Goal: Task Accomplishment & Management: Manage account settings

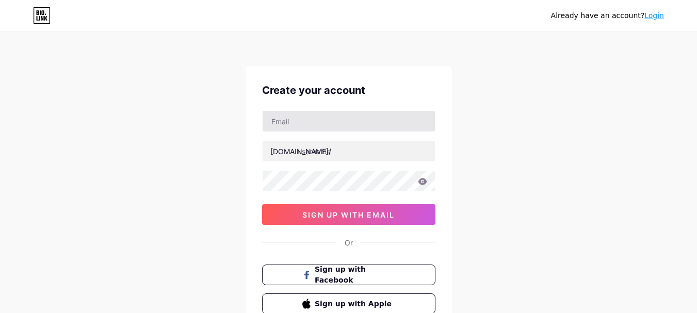
scroll to position [52, 0]
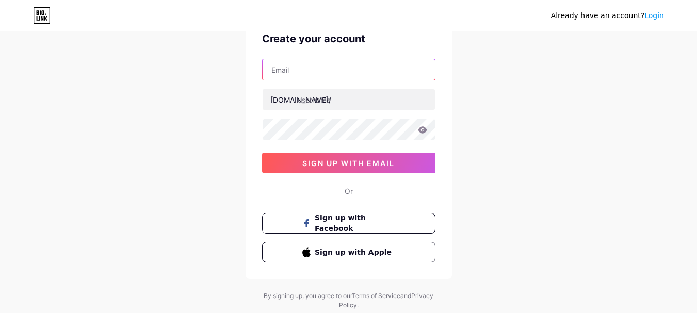
click at [319, 69] on input "text" at bounding box center [348, 69] width 172 height 21
type input "[EMAIL_ADDRESS][DOMAIN_NAME]"
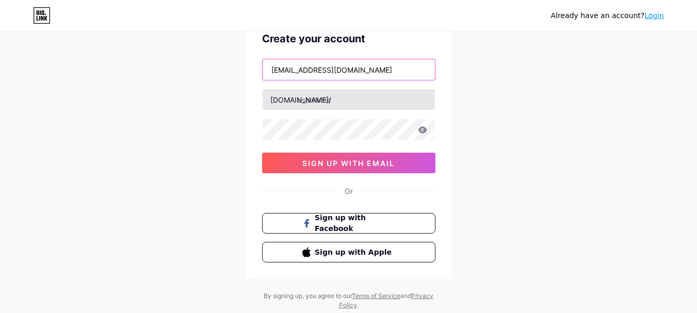
scroll to position [0, 0]
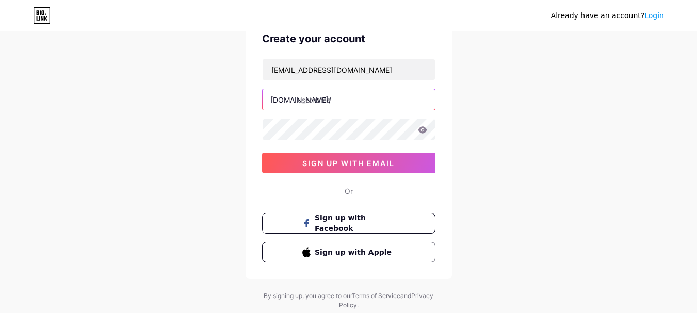
click at [330, 101] on input "text" at bounding box center [348, 99] width 172 height 21
type input "wowladdus"
click at [226, 118] on div "Already have an account? Login Create your account [EMAIL_ADDRESS][DOMAIN_NAME]…" at bounding box center [348, 145] width 697 height 394
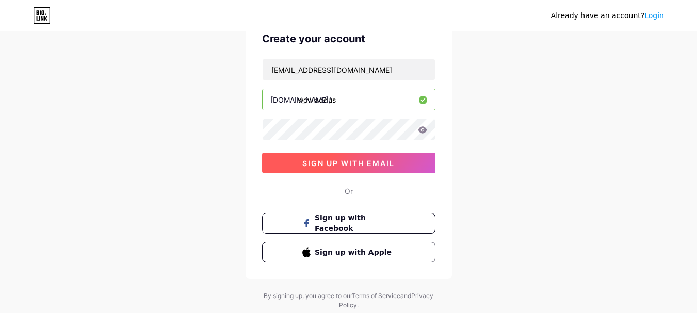
click at [336, 167] on span "sign up with email" at bounding box center [348, 163] width 92 height 9
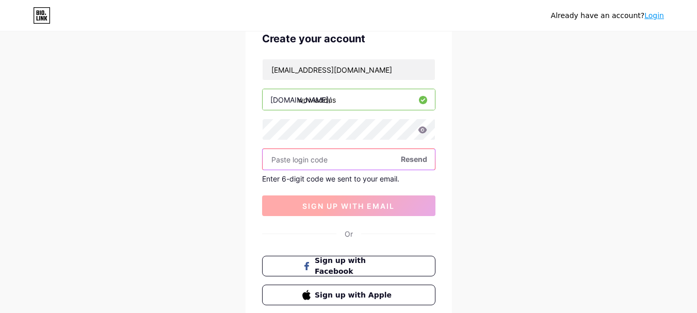
paste input "240044"
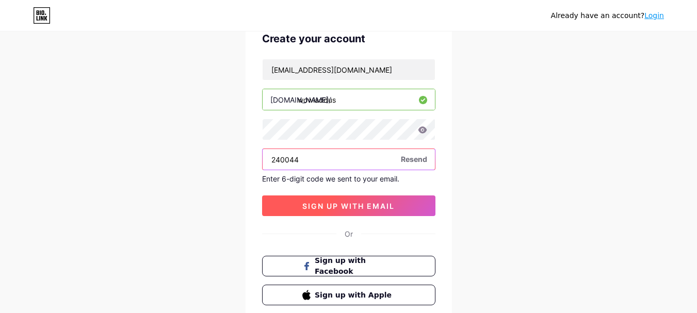
type input "240044"
click at [351, 210] on button "sign up with email" at bounding box center [348, 205] width 173 height 21
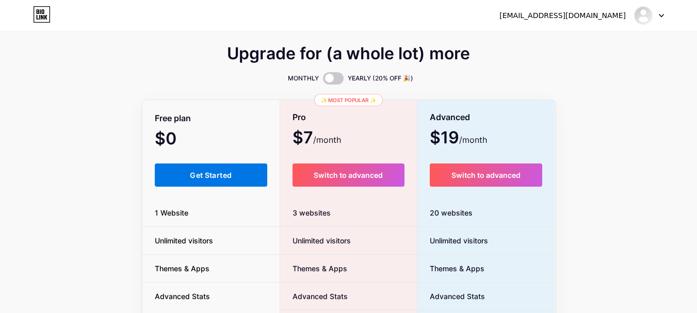
click at [226, 171] on span "Get Started" at bounding box center [211, 175] width 42 height 9
click at [226, 171] on html "[EMAIL_ADDRESS][DOMAIN_NAME] Dashboard Logout Link Copied Upgrade for (a whole …" at bounding box center [348, 292] width 697 height 584
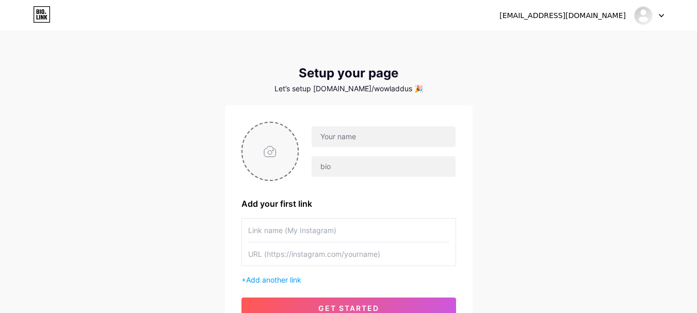
click at [271, 151] on input "file" at bounding box center [270, 151] width 56 height 57
type input "C:\fakepath\New Project.png"
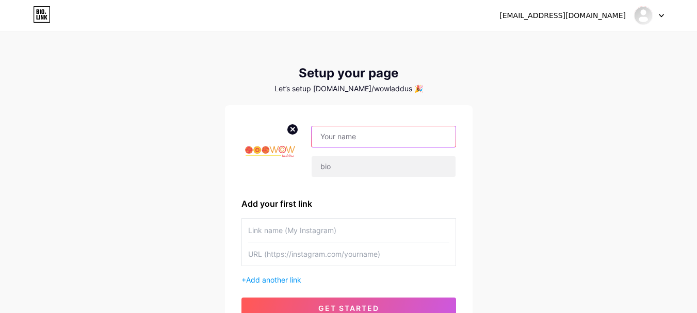
click at [360, 135] on input "text" at bounding box center [382, 136] width 143 height 21
type input "Wow Laddus"
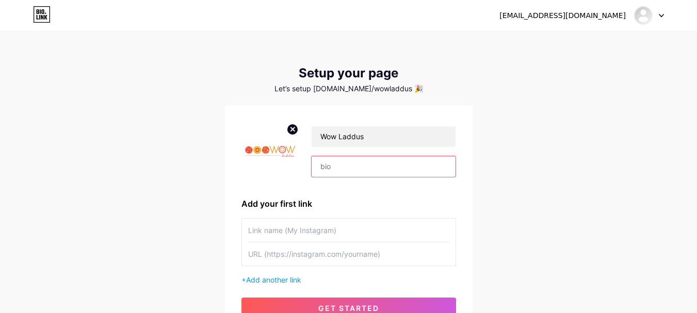
click at [330, 168] on input "text" at bounding box center [382, 166] width 143 height 21
paste input "WOW Laddus - Premium jaggery laddus packed with dry fruits, 100% natural & suga…"
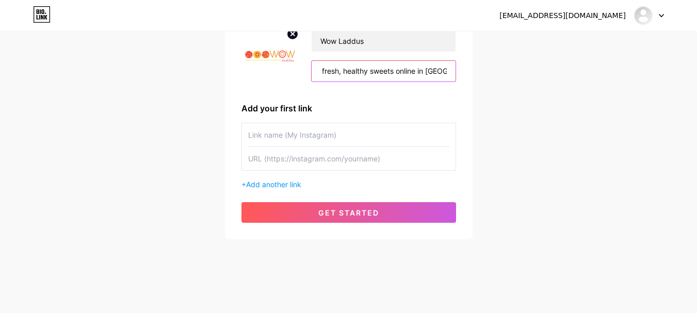
scroll to position [96, 0]
type input "WOW Laddus - Premium jaggery laddus packed with dry fruits, 100% natural & suga…"
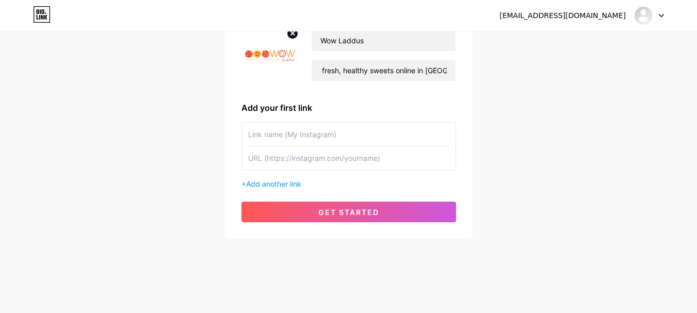
click at [359, 159] on input "text" at bounding box center [348, 157] width 201 height 23
click at [325, 165] on input "text" at bounding box center [348, 157] width 201 height 23
paste input "[URL][DOMAIN_NAME]"
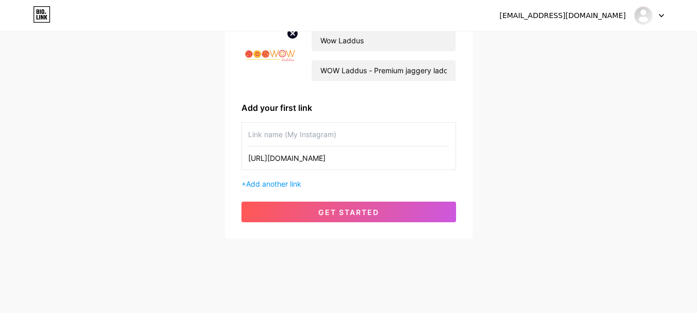
click at [345, 160] on input "[URL][DOMAIN_NAME]" at bounding box center [348, 157] width 201 height 23
drag, startPoint x: 345, startPoint y: 160, endPoint x: 271, endPoint y: 160, distance: 73.7
click at [271, 160] on input "[URL][DOMAIN_NAME]" at bounding box center [348, 157] width 201 height 23
click at [348, 162] on input "[URL][DOMAIN_NAME]" at bounding box center [348, 157] width 201 height 23
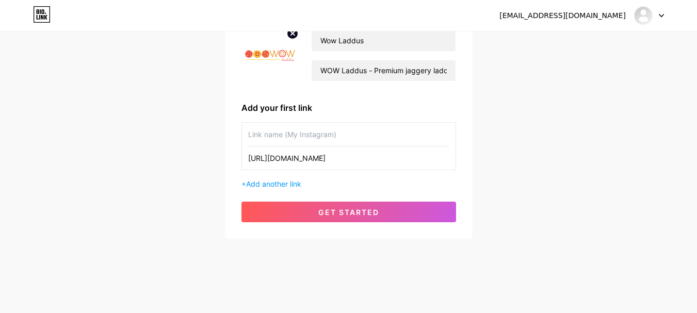
click at [347, 162] on input "[URL][DOMAIN_NAME]" at bounding box center [348, 157] width 201 height 23
drag, startPoint x: 344, startPoint y: 158, endPoint x: 242, endPoint y: 160, distance: 101.6
click at [242, 160] on div "[URL][DOMAIN_NAME]" at bounding box center [348, 146] width 215 height 48
click at [333, 160] on input "wowladdusindia/" at bounding box center [348, 157] width 201 height 23
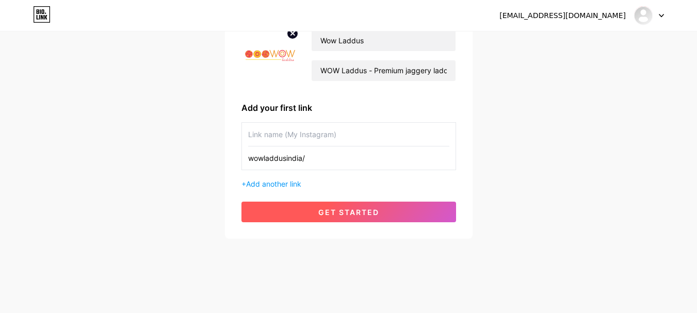
type input "wowladdusindia/"
click at [344, 210] on span "get started" at bounding box center [348, 212] width 61 height 9
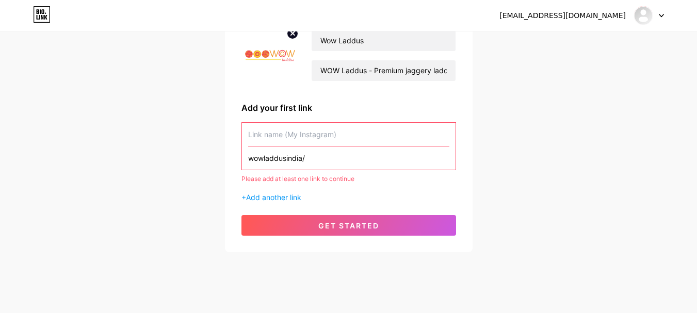
click at [310, 137] on input "text" at bounding box center [348, 134] width 201 height 23
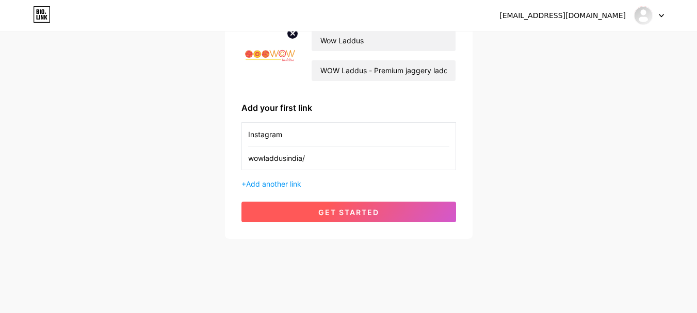
type input "Instagram"
click at [335, 208] on span "get started" at bounding box center [348, 212] width 61 height 9
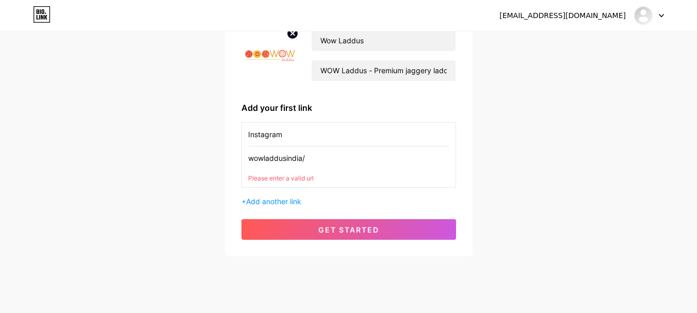
click at [307, 162] on input "wowladdusindia/" at bounding box center [348, 157] width 201 height 23
paste input "[URL][DOMAIN_NAME]"
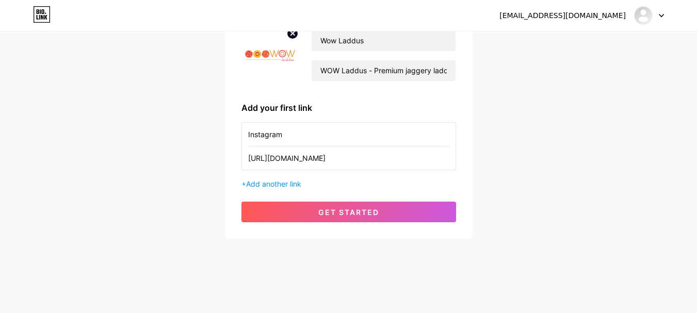
type input "[URL][DOMAIN_NAME]"
click at [180, 186] on div "[EMAIL_ADDRESS][DOMAIN_NAME] Dashboard Logout Setup your page Let’s setup [DOMA…" at bounding box center [348, 88] width 697 height 368
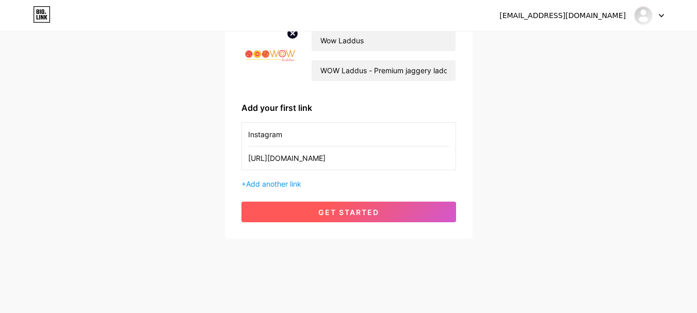
click at [311, 211] on button "get started" at bounding box center [348, 212] width 215 height 21
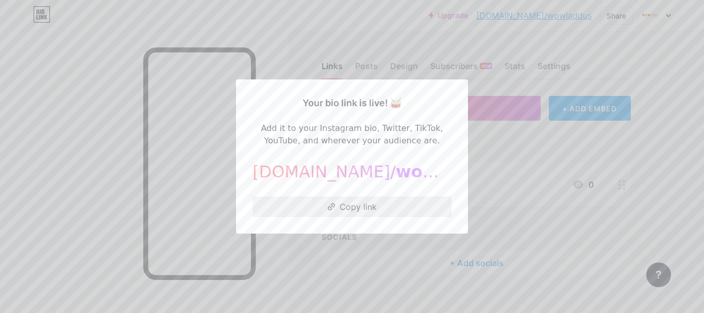
click at [359, 208] on button "Copy link" at bounding box center [352, 206] width 199 height 21
click at [396, 177] on span "wowladdus" at bounding box center [448, 172] width 104 height 20
click at [7, 178] on div at bounding box center [352, 156] width 704 height 313
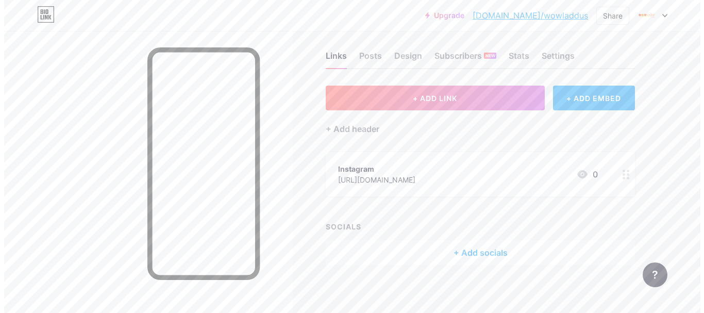
scroll to position [13, 0]
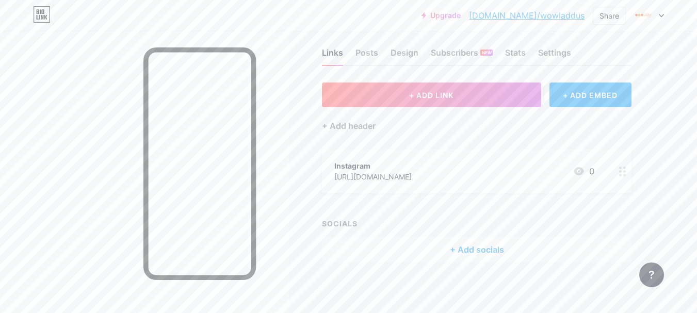
click at [466, 252] on div "+ Add socials" at bounding box center [476, 249] width 309 height 25
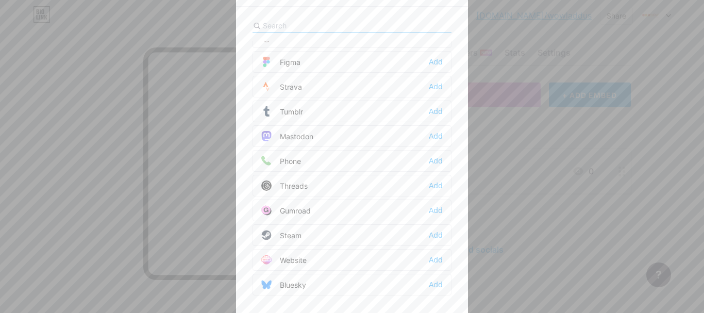
scroll to position [12, 0]
click at [324, 261] on div "Website Add" at bounding box center [352, 258] width 199 height 22
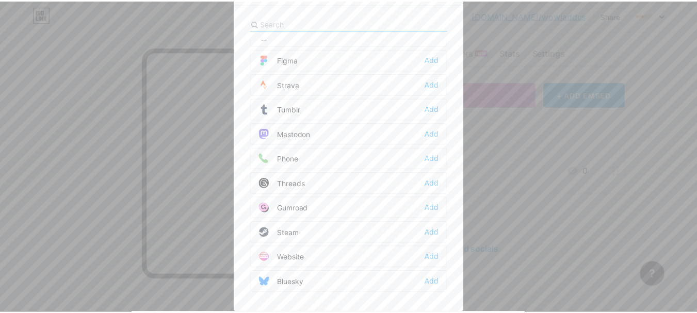
scroll to position [0, 0]
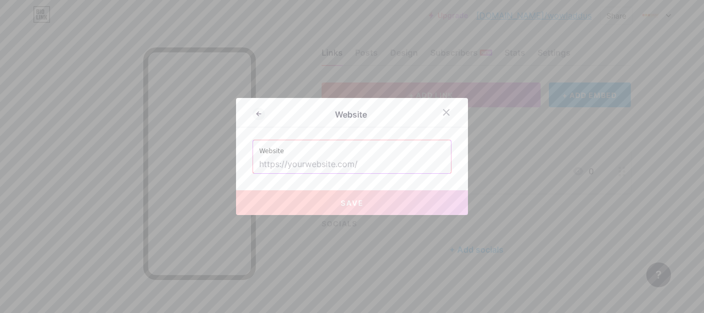
drag, startPoint x: 326, startPoint y: 168, endPoint x: 312, endPoint y: 129, distance: 40.9
click at [326, 168] on input "text" at bounding box center [352, 165] width 186 height 18
paste input "[URL][DOMAIN_NAME]"
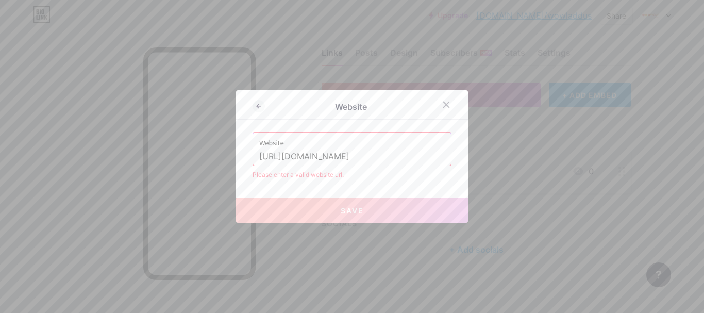
click at [359, 206] on span "Save" at bounding box center [352, 210] width 23 height 9
click at [384, 149] on input "[URL][DOMAIN_NAME]" at bounding box center [352, 157] width 186 height 18
click at [389, 154] on input "[URL][DOMAIN_NAME]" at bounding box center [352, 157] width 186 height 18
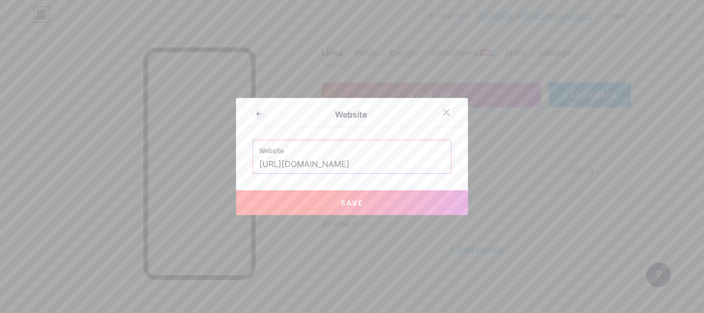
type input "[URL][DOMAIN_NAME]"
click at [383, 208] on button "Save" at bounding box center [352, 202] width 232 height 25
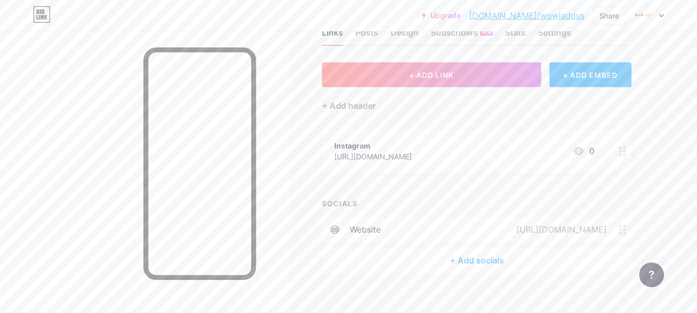
scroll to position [44, 0]
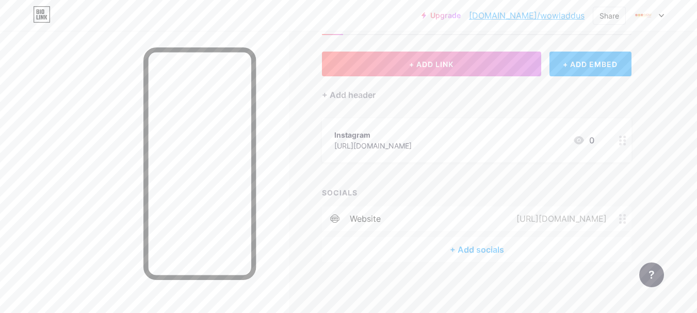
click at [470, 251] on div "+ Add socials" at bounding box center [476, 249] width 309 height 25
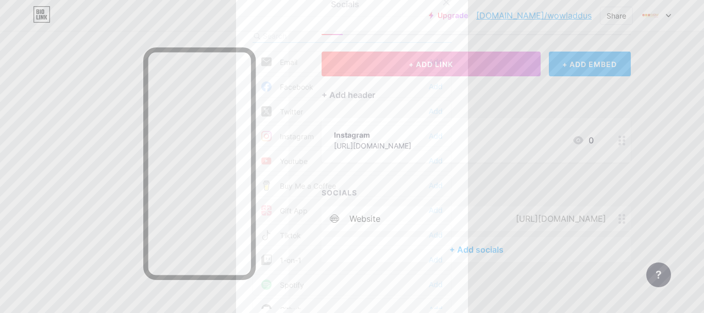
click at [441, 93] on div "Facebook Add" at bounding box center [352, 87] width 199 height 22
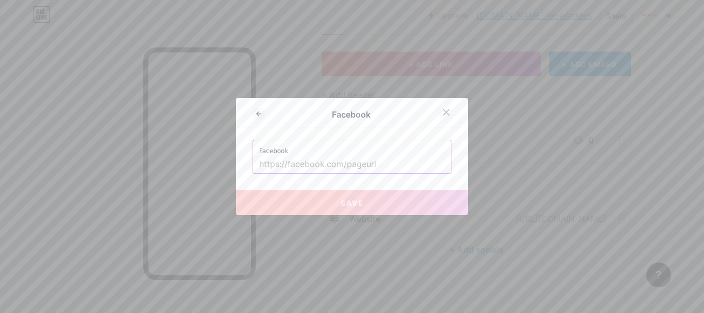
click at [340, 163] on input "text" at bounding box center [352, 165] width 186 height 18
paste input "[URL][DOMAIN_NAME]"
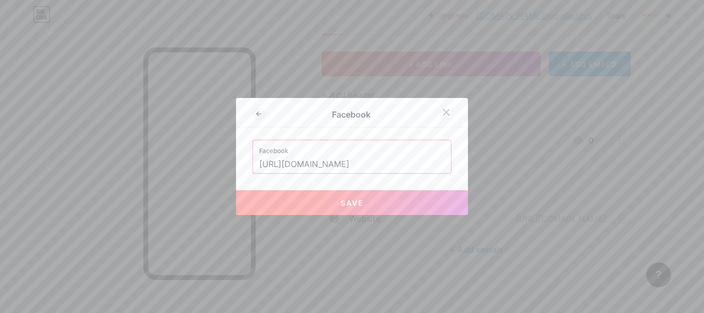
type input "[URL][DOMAIN_NAME]"
click at [316, 192] on button "Save" at bounding box center [352, 202] width 232 height 25
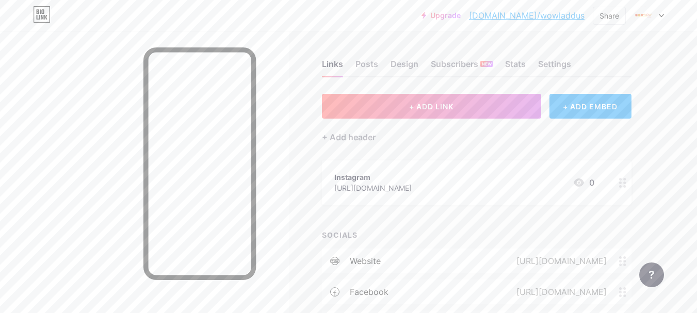
scroll to position [0, 0]
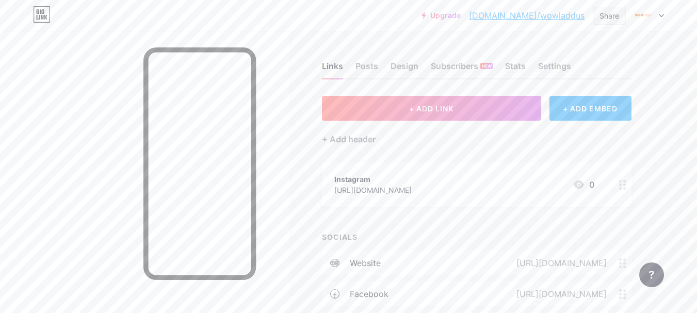
click at [607, 15] on div "Share" at bounding box center [609, 15] width 20 height 11
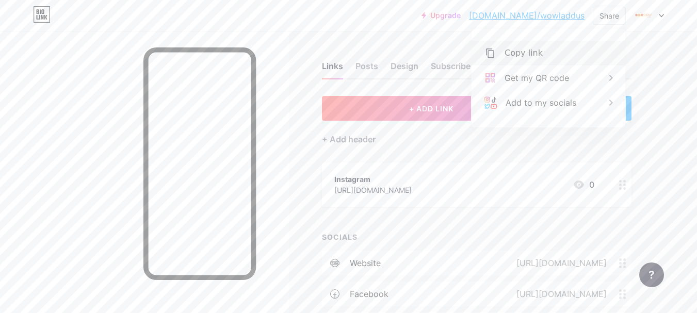
click at [540, 56] on div "Copy link" at bounding box center [548, 53] width 154 height 25
